Goal: Task Accomplishment & Management: Manage account settings

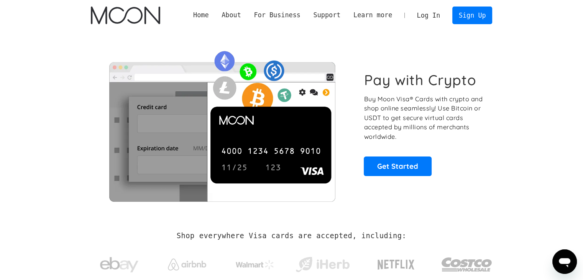
click at [494, 15] on div "Home About About Moon Careers Founder's Letter For Business Business Moon APIs …" at bounding box center [291, 15] width 425 height 31
click at [480, 19] on link "Sign Up" at bounding box center [473, 15] width 40 height 17
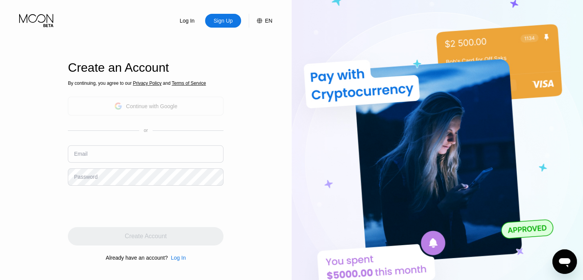
click at [130, 112] on div "Continue with Google" at bounding box center [146, 106] width 156 height 19
